Goal: Check status: Check status

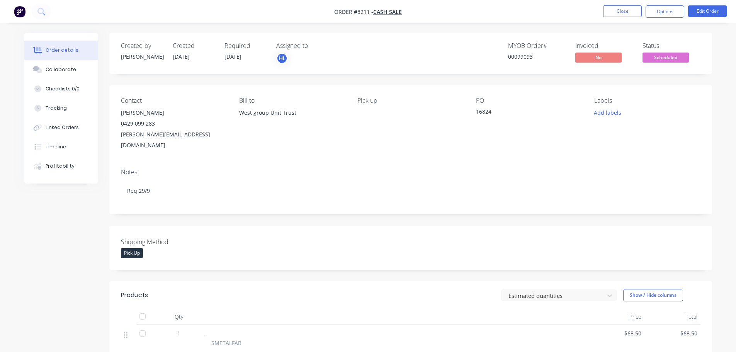
click at [669, 58] on span "Scheduled" at bounding box center [666, 58] width 46 height 10
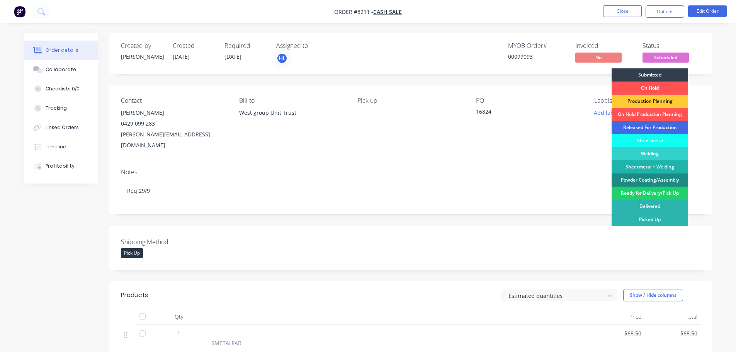
click at [649, 124] on div "Released For Production" at bounding box center [650, 127] width 77 height 13
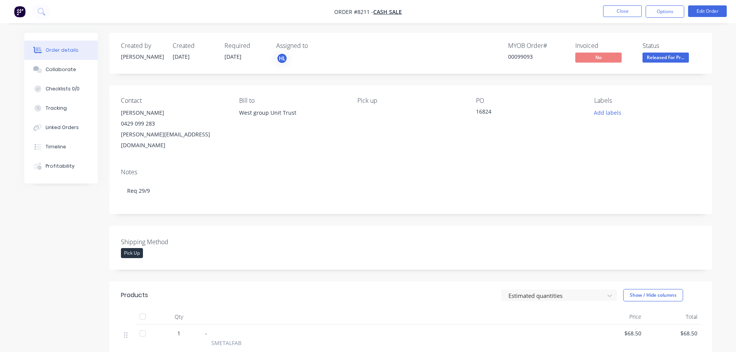
click at [22, 11] on img "button" at bounding box center [20, 12] width 12 height 12
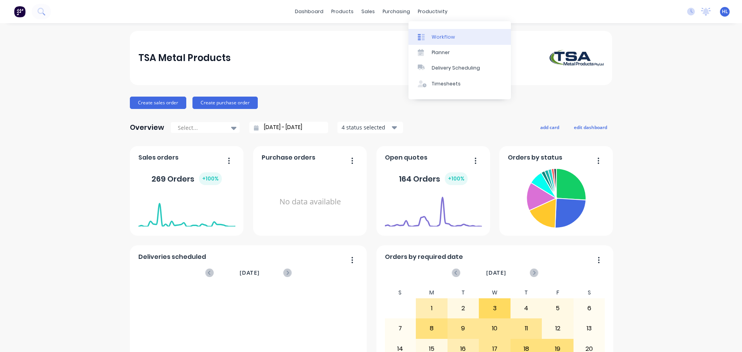
click at [427, 33] on link "Workflow" at bounding box center [460, 36] width 102 height 15
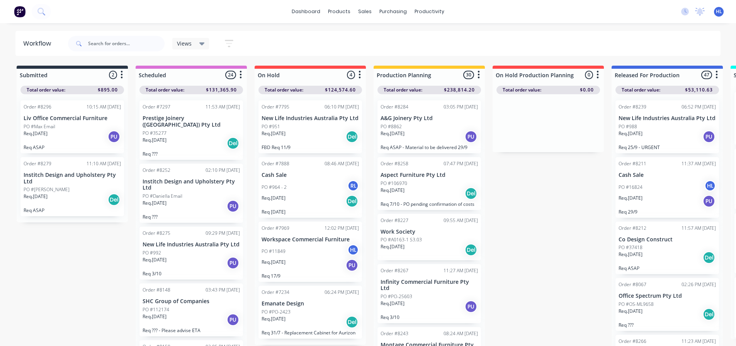
click at [424, 140] on div "Req. [DATE] PU" at bounding box center [429, 136] width 97 height 13
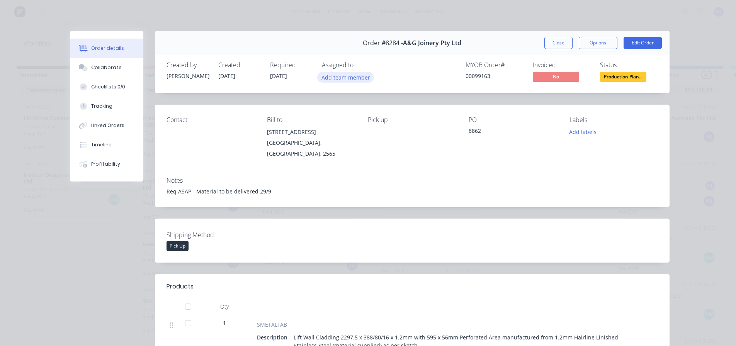
click at [337, 76] on button "Add team member" at bounding box center [345, 77] width 57 height 10
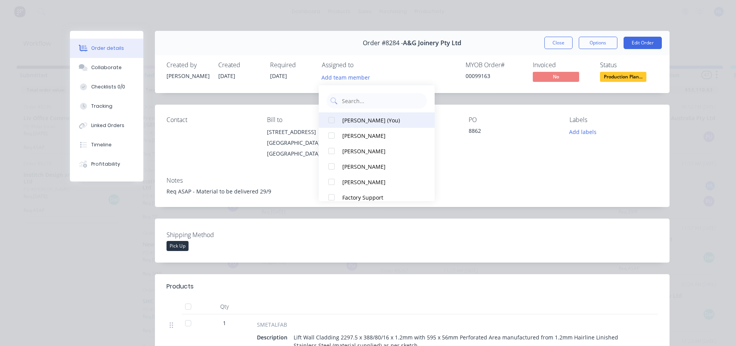
click at [334, 120] on div at bounding box center [331, 119] width 15 height 15
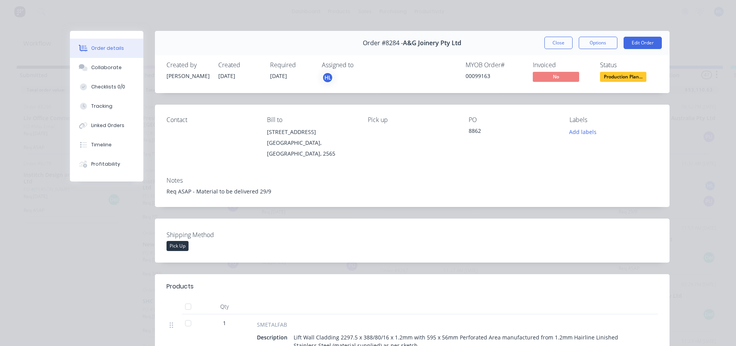
click at [94, 65] on div "Collaborate" at bounding box center [106, 67] width 31 height 7
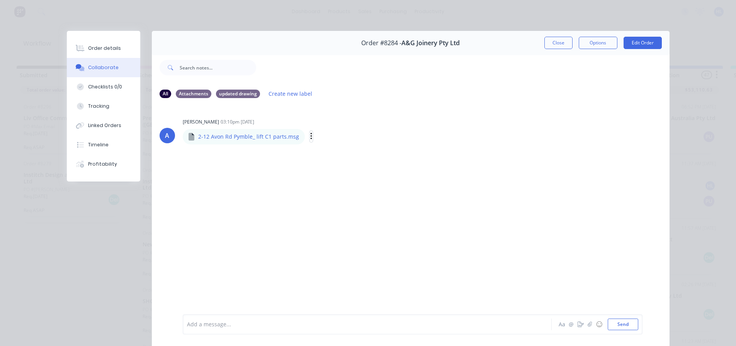
click at [310, 137] on icon "button" at bounding box center [311, 136] width 2 height 9
click at [334, 158] on button "Download" at bounding box center [361, 156] width 87 height 17
click at [109, 48] on div "Order details" at bounding box center [104, 48] width 33 height 7
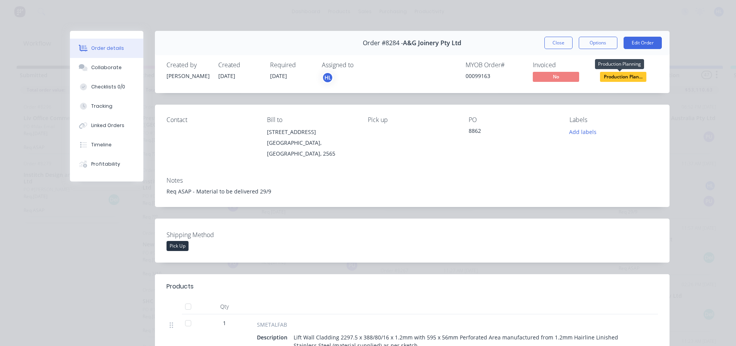
click at [627, 72] on span "Production Plan..." at bounding box center [623, 77] width 46 height 10
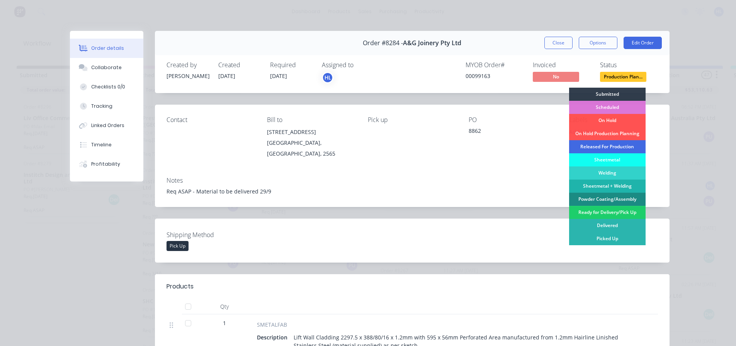
click at [603, 146] on div "Released For Production" at bounding box center [607, 146] width 77 height 13
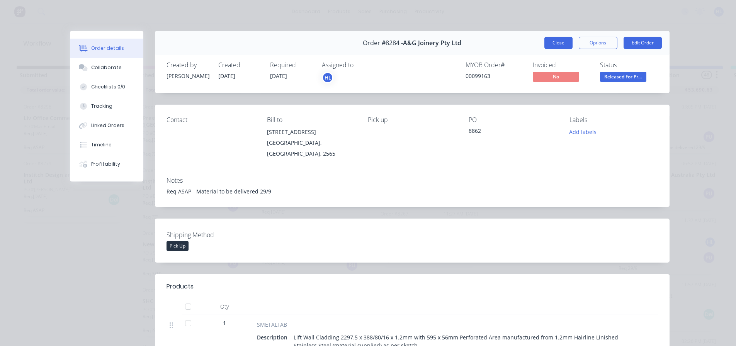
click at [557, 46] on button "Close" at bounding box center [559, 43] width 28 height 12
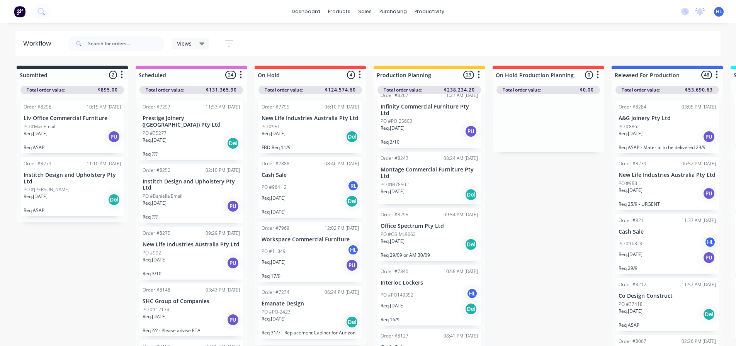
scroll to position [155, 0]
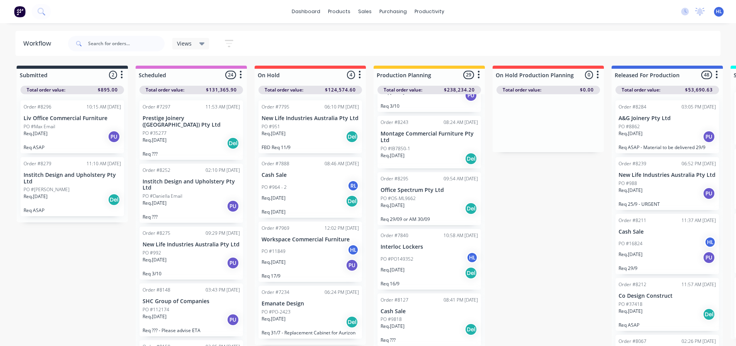
click at [659, 120] on p "A&G Joinery Pty Ltd" at bounding box center [667, 118] width 97 height 7
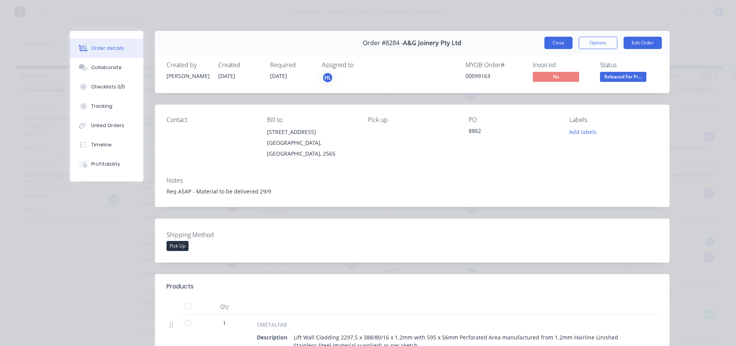
click at [562, 41] on button "Close" at bounding box center [559, 43] width 28 height 12
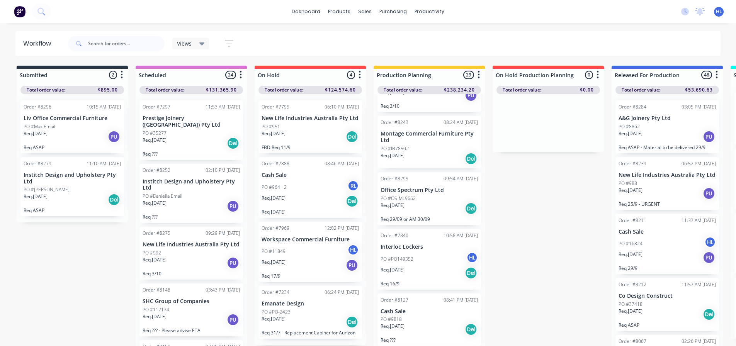
click at [657, 133] on div "Req. 01/10/25 PU" at bounding box center [667, 136] width 97 height 13
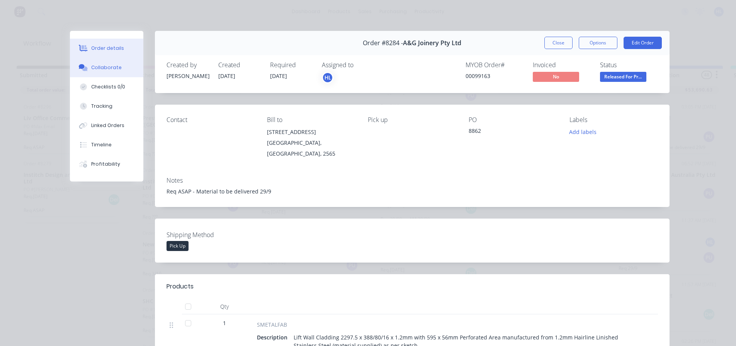
click at [109, 68] on div "Collaborate" at bounding box center [106, 67] width 31 height 7
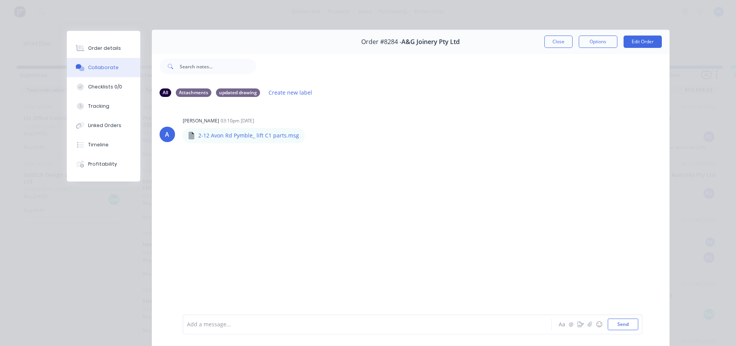
scroll to position [0, 0]
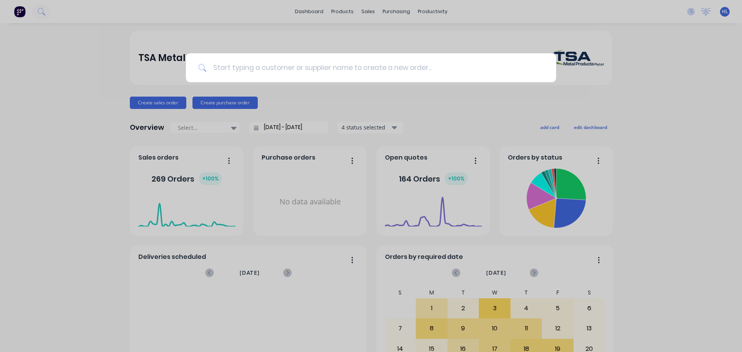
click at [245, 72] on input at bounding box center [375, 67] width 337 height 29
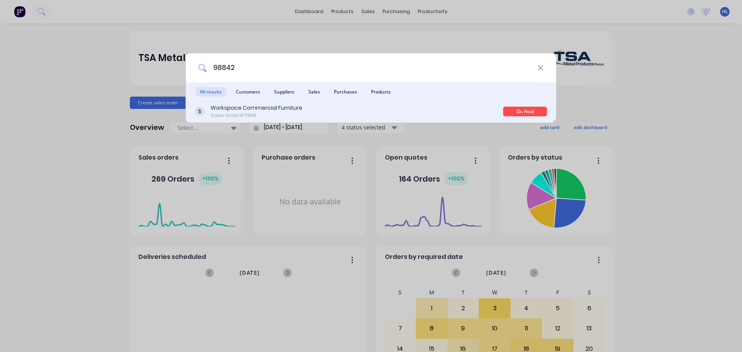
type input "98842"
click at [278, 115] on div "Sales Order #7969" at bounding box center [257, 115] width 92 height 7
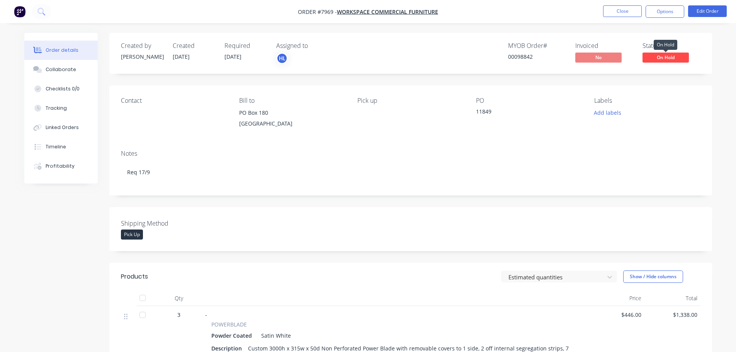
click at [661, 57] on span "On Hold" at bounding box center [666, 58] width 46 height 10
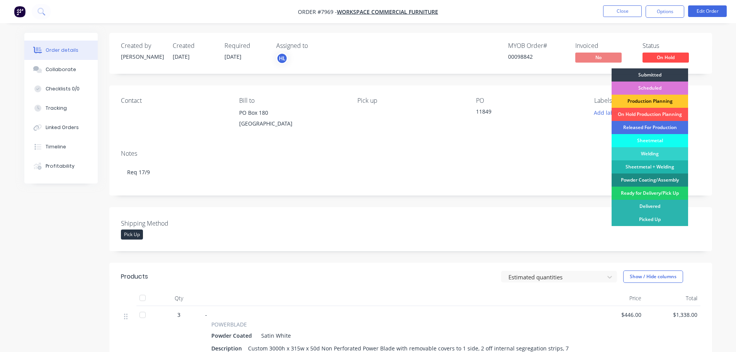
click at [651, 102] on div "Production Planning" at bounding box center [650, 101] width 77 height 13
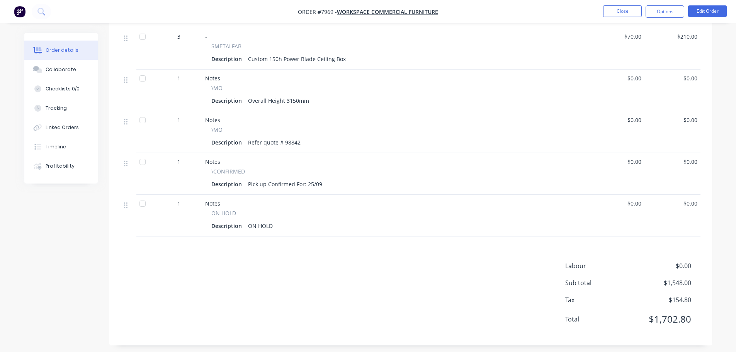
scroll to position [344, 0]
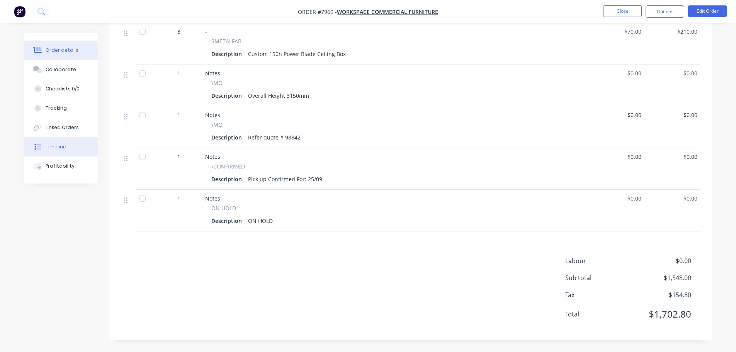
click at [43, 149] on div at bounding box center [38, 146] width 12 height 7
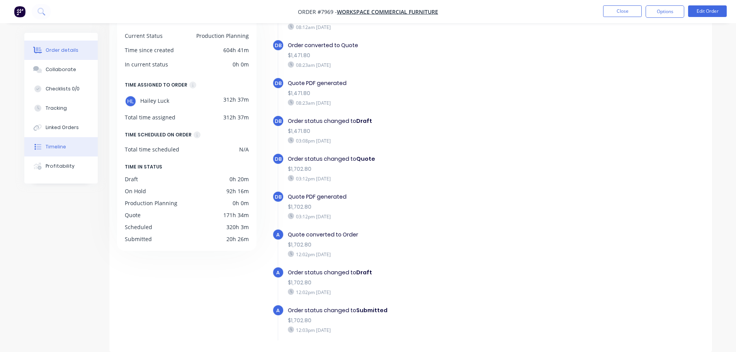
click at [50, 52] on div "Order details" at bounding box center [62, 50] width 33 height 7
